Goal: Information Seeking & Learning: Learn about a topic

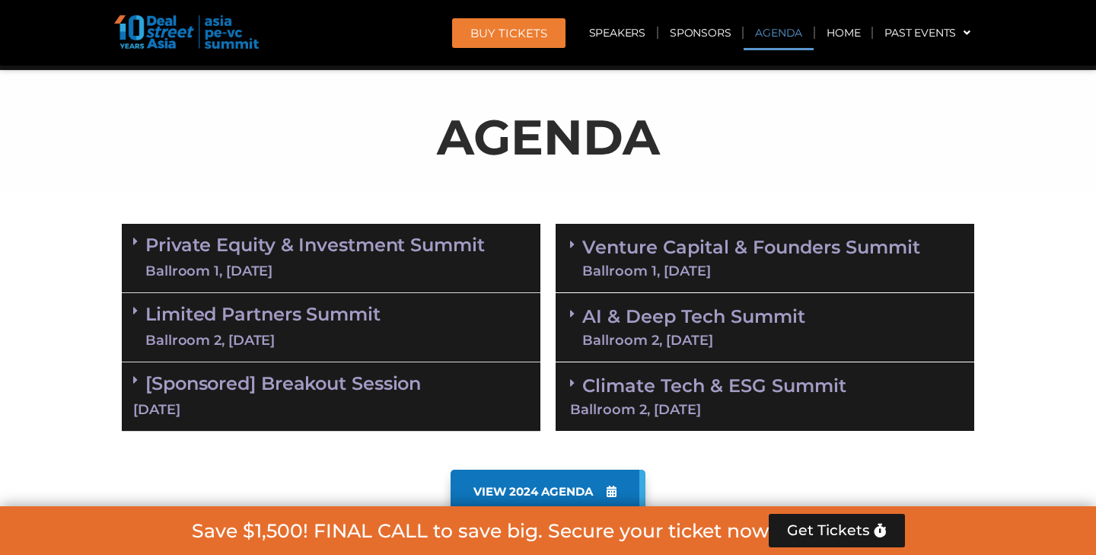
scroll to position [785, 0]
click at [349, 304] on link "Limited Partners [GEOGRAPHIC_DATA] 2, [DATE]" at bounding box center [262, 327] width 235 height 46
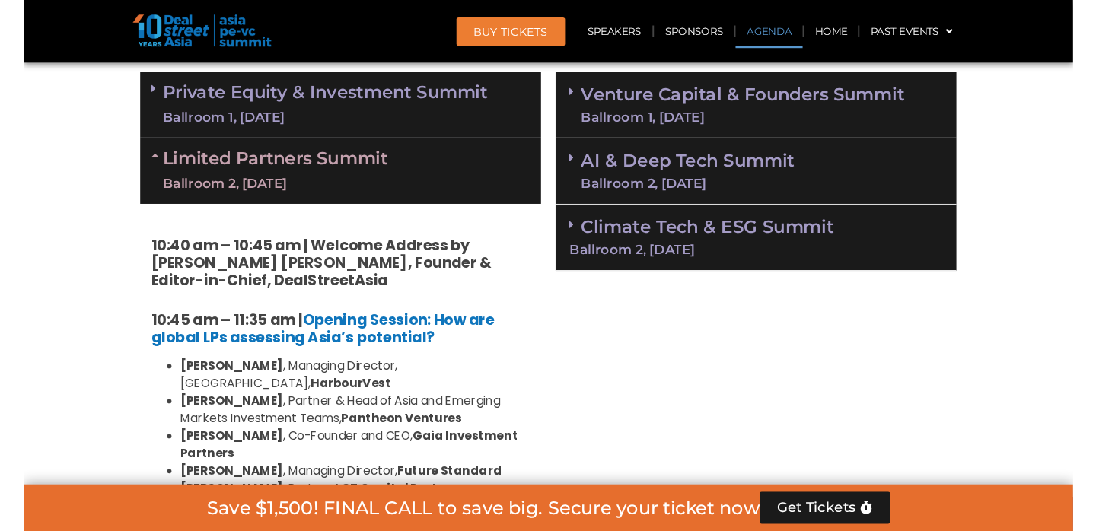
scroll to position [938, 0]
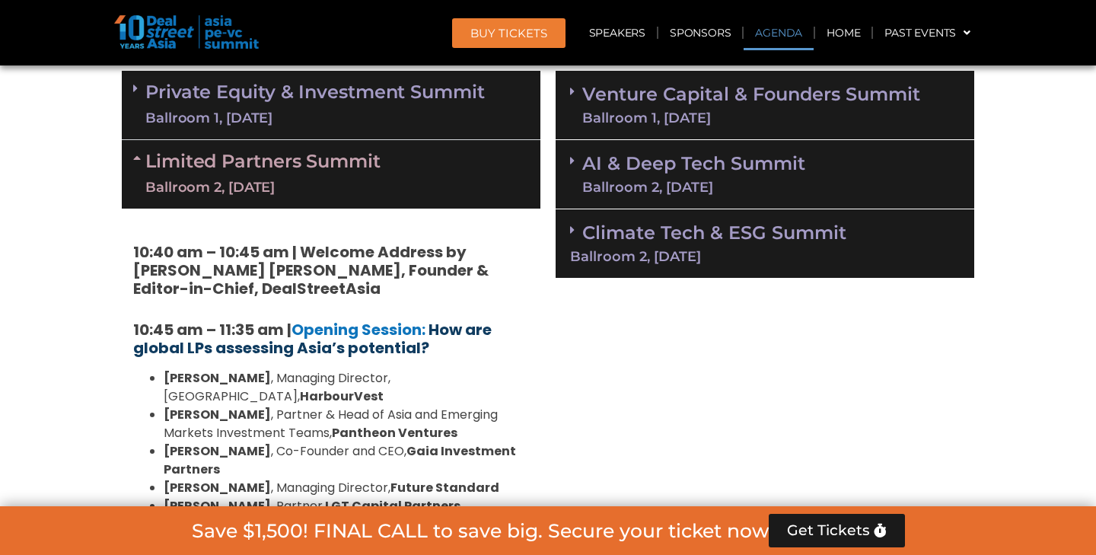
click at [384, 352] on b "How are global LPs assessing Asia’s potential?" at bounding box center [312, 339] width 359 height 40
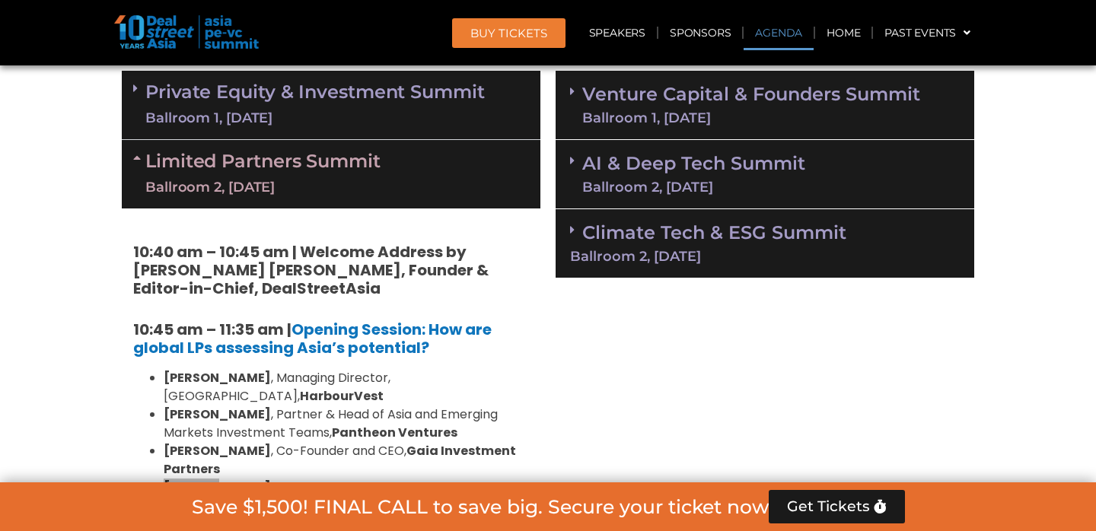
scroll to position [6407, 0]
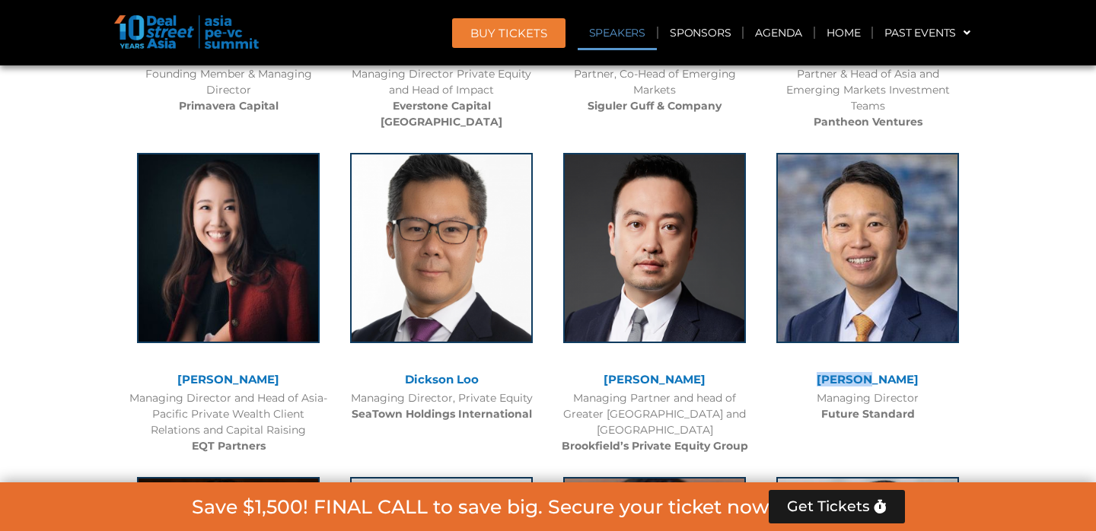
click at [857, 372] on link "[PERSON_NAME]" at bounding box center [868, 379] width 102 height 14
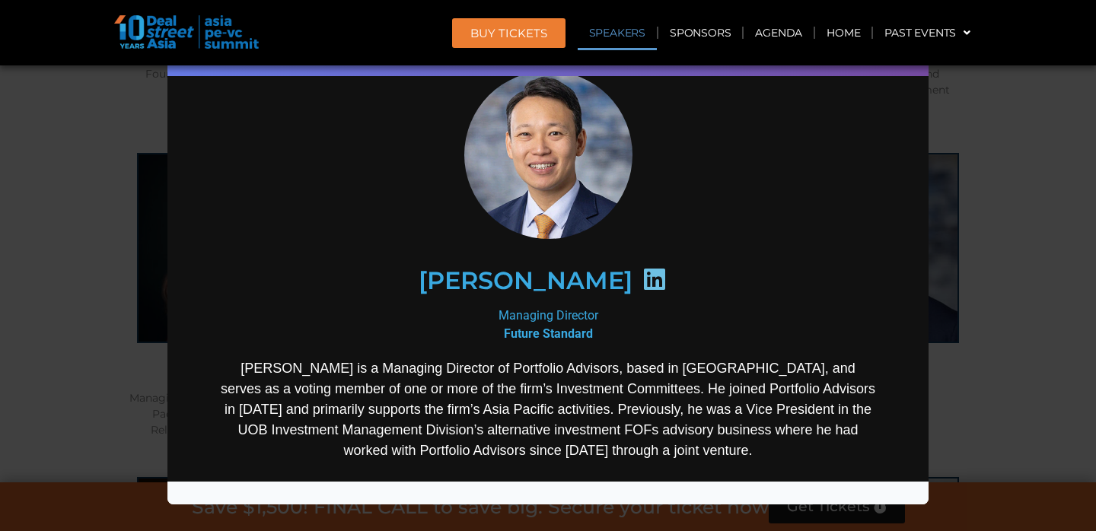
scroll to position [55, 0]
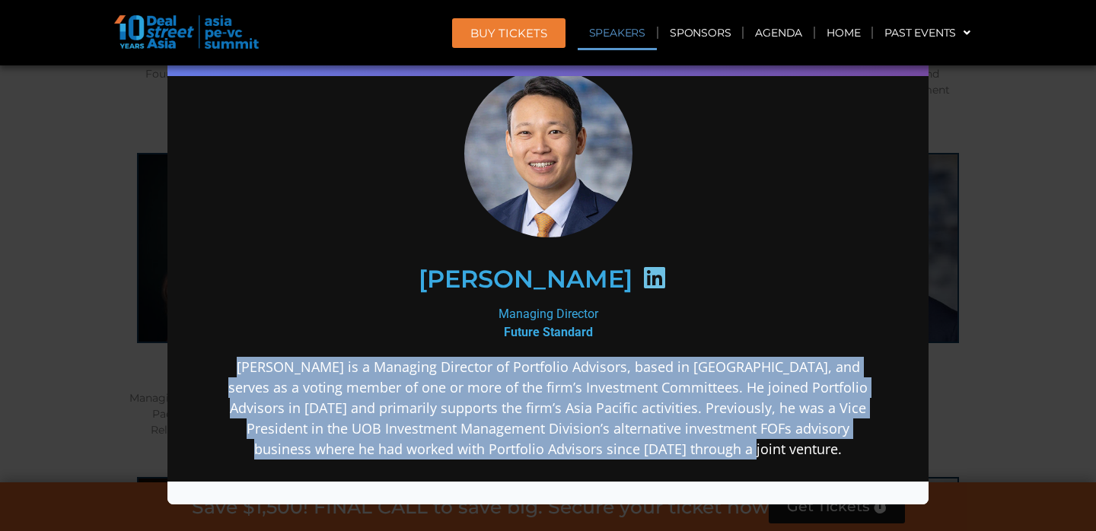
drag, startPoint x: 234, startPoint y: 359, endPoint x: 891, endPoint y: 441, distance: 662.8
click at [891, 441] on div "[PERSON_NAME] Managing Director Future Standard [PERSON_NAME] is a Managing Dir…" at bounding box center [548, 384] width 731 height 704
copy p "[PERSON_NAME] is a Managing Director of Portfolio Advisors, based in [GEOGRAPHI…"
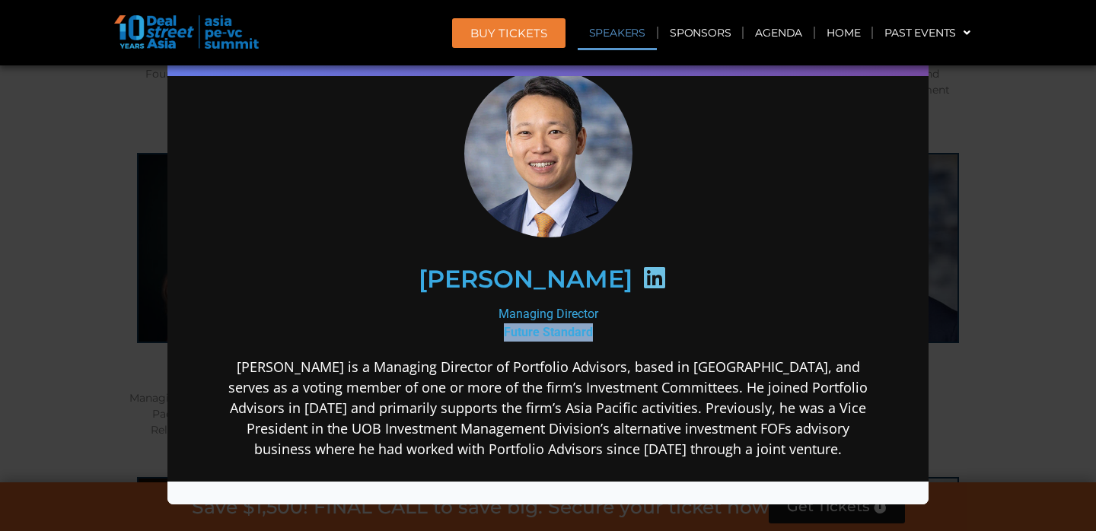
drag, startPoint x: 501, startPoint y: 327, endPoint x: 602, endPoint y: 329, distance: 101.3
click at [602, 329] on div "Managing Director Future Standard" at bounding box center [548, 322] width 658 height 37
copy b "Future Standard"
click at [978, 285] on div "Speaker Profile ×" at bounding box center [548, 265] width 1096 height 531
